Goal: Task Accomplishment & Management: Use online tool/utility

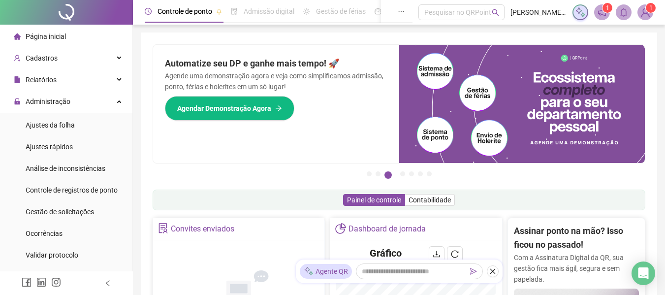
click at [43, 40] on span "Página inicial" at bounding box center [46, 36] width 40 height 8
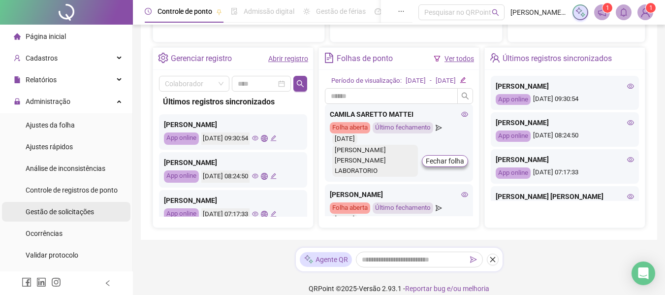
click at [74, 212] on span "Gestão de solicitações" at bounding box center [60, 212] width 68 height 8
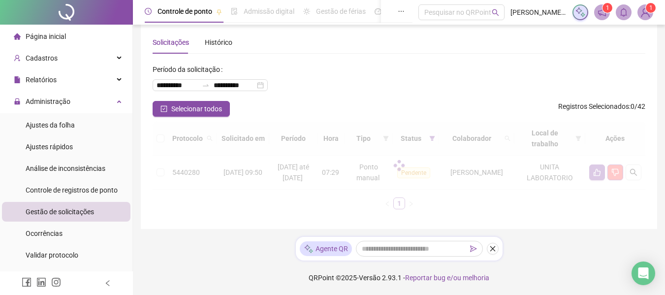
scroll to position [13, 0]
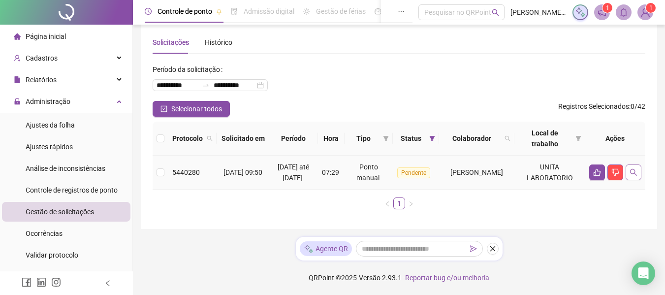
click at [628, 173] on button "button" at bounding box center [634, 172] width 16 height 16
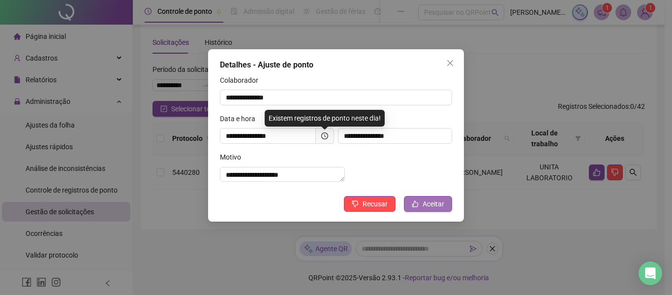
click at [419, 207] on icon "like" at bounding box center [415, 203] width 7 height 7
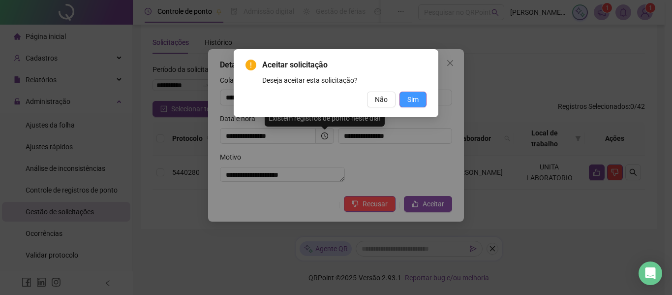
click at [419, 98] on button "Sim" at bounding box center [413, 100] width 27 height 16
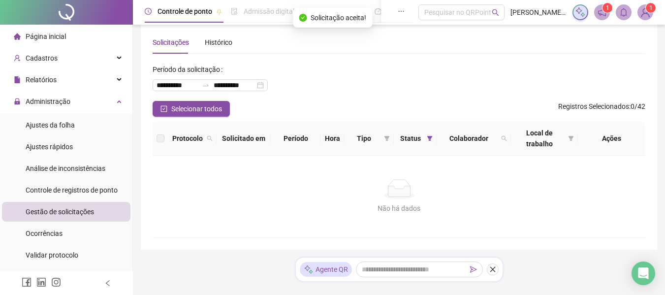
click at [67, 32] on li "Página inicial" at bounding box center [66, 37] width 128 height 20
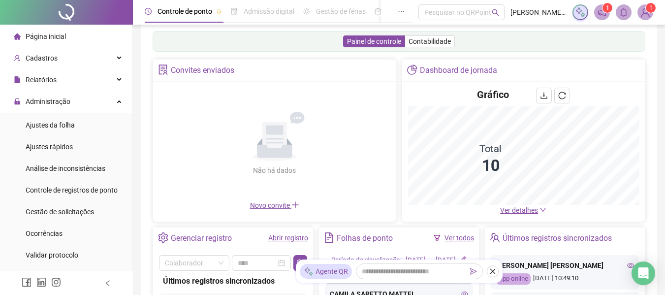
click at [54, 30] on div "Página inicial" at bounding box center [40, 37] width 52 height 20
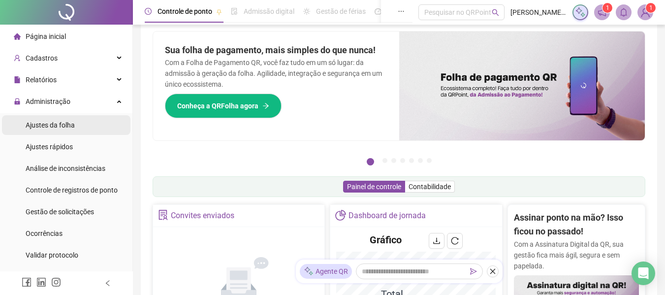
click at [61, 127] on span "Ajustes da folha" at bounding box center [50, 125] width 49 height 8
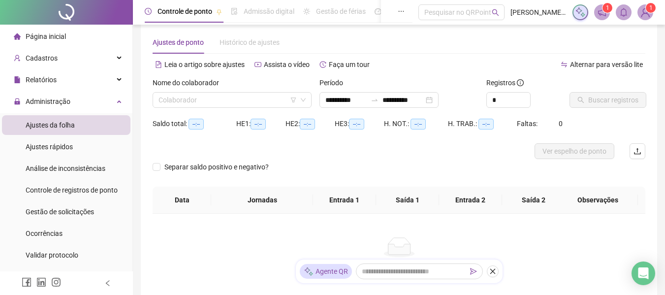
type input "**********"
click at [225, 100] on input "search" at bounding box center [227, 100] width 138 height 15
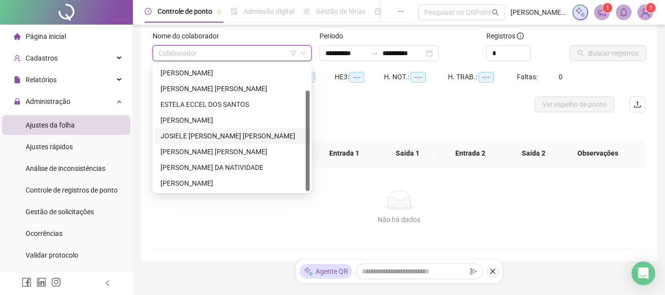
scroll to position [63, 0]
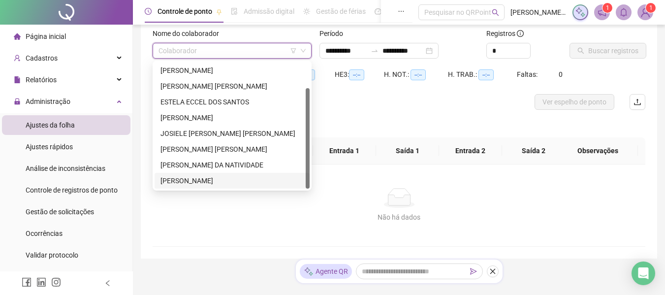
click at [209, 182] on div "[PERSON_NAME]" at bounding box center [231, 180] width 143 height 11
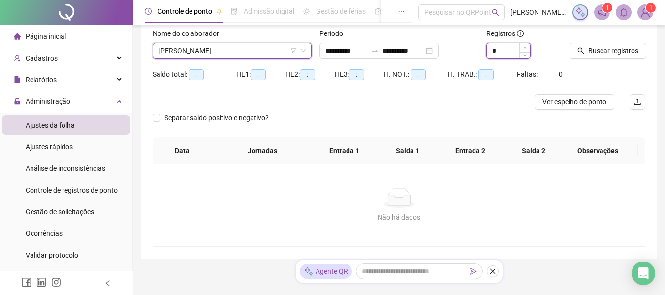
type input "*"
click at [526, 44] on span "Increase Value" at bounding box center [524, 47] width 11 height 9
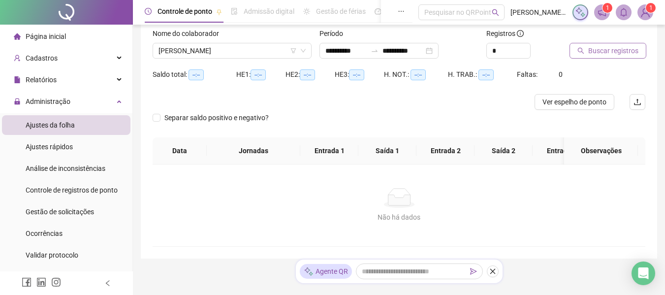
click at [596, 48] on span "Buscar registros" at bounding box center [613, 50] width 50 height 11
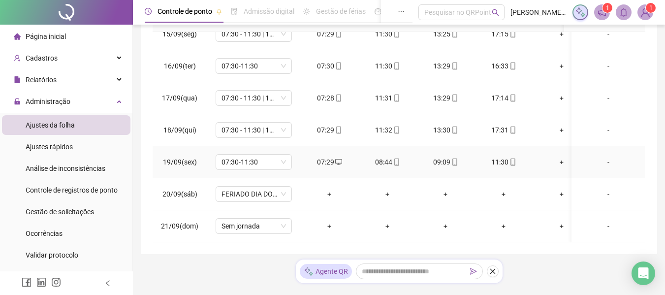
scroll to position [220, 0]
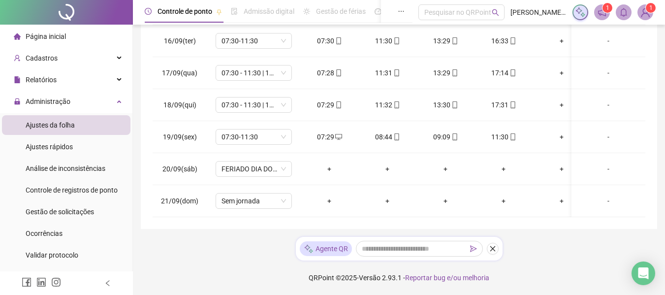
click at [47, 38] on span "Página inicial" at bounding box center [46, 36] width 40 height 8
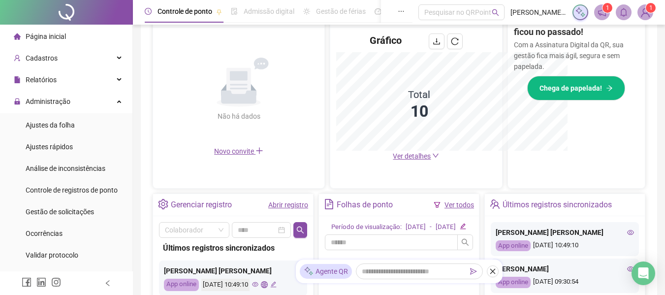
scroll to position [220, 0]
